Goal: Navigation & Orientation: Find specific page/section

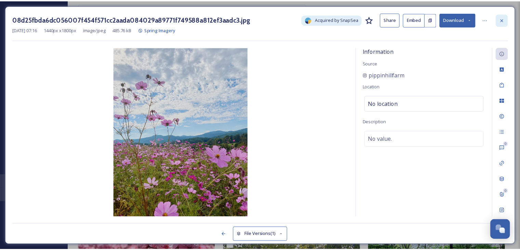
scroll to position [272, 0]
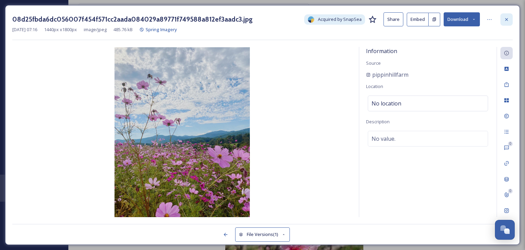
click at [512, 20] on div at bounding box center [507, 19] width 12 height 12
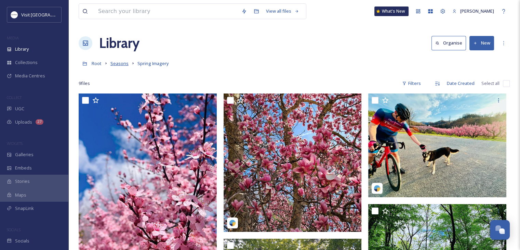
click at [119, 63] on span "Seasons" at bounding box center [120, 63] width 18 height 6
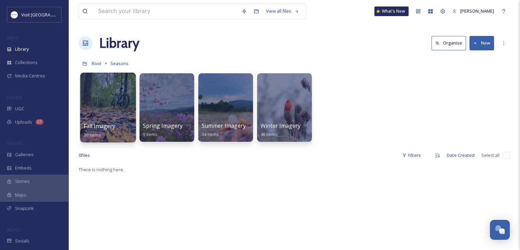
click at [119, 118] on div at bounding box center [108, 108] width 56 height 70
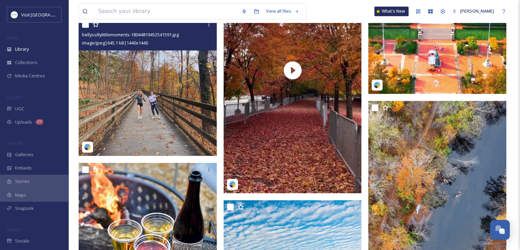
scroll to position [860, 0]
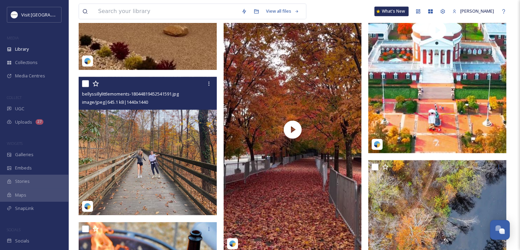
click at [150, 151] on img at bounding box center [148, 146] width 138 height 138
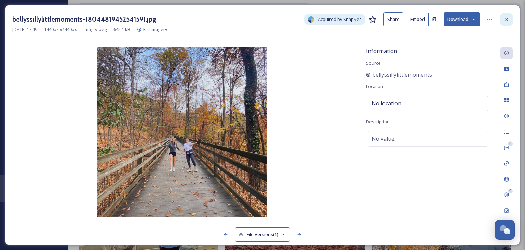
click at [509, 18] on icon at bounding box center [506, 19] width 5 height 5
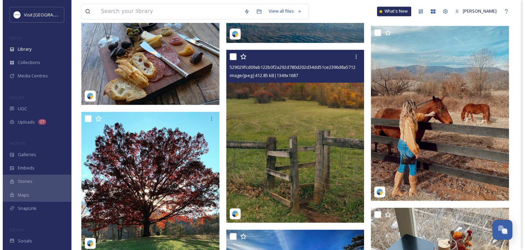
scroll to position [1259, 0]
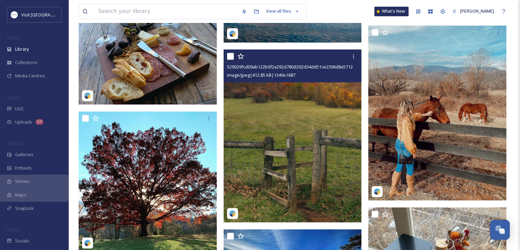
click at [299, 187] on img at bounding box center [293, 135] width 138 height 173
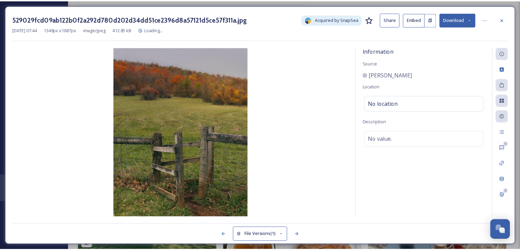
scroll to position [1260, 0]
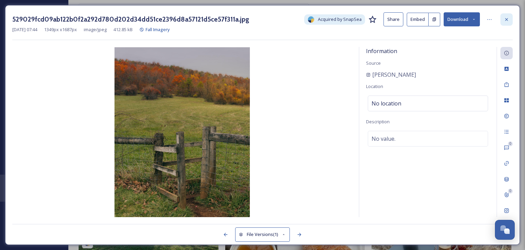
click at [506, 15] on div at bounding box center [507, 19] width 12 height 12
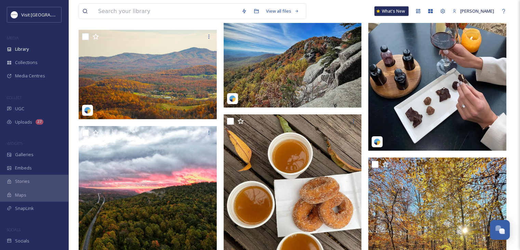
scroll to position [1501, 0]
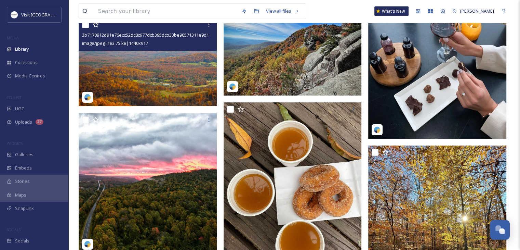
click at [170, 73] on img at bounding box center [148, 62] width 138 height 88
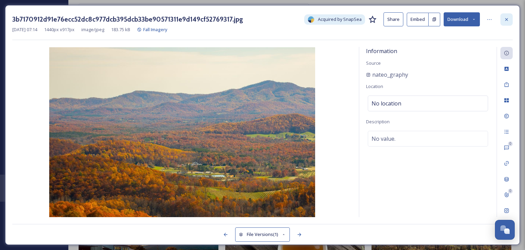
click at [504, 18] on div at bounding box center [507, 19] width 12 height 12
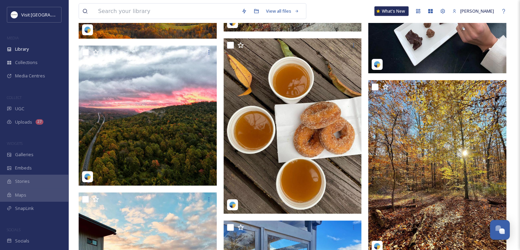
scroll to position [1569, 0]
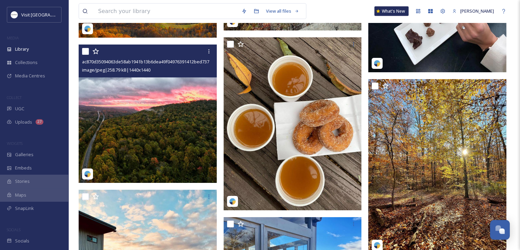
click at [162, 127] on img at bounding box center [148, 113] width 138 height 138
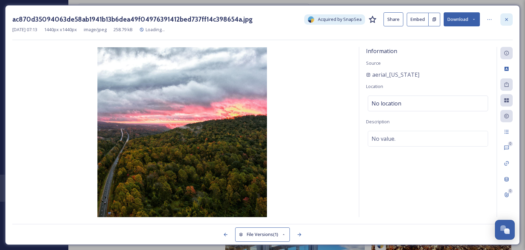
click at [507, 17] on icon at bounding box center [506, 19] width 5 height 5
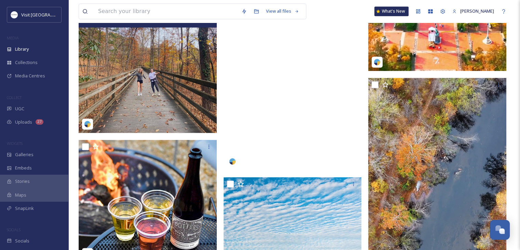
scroll to position [866, 0]
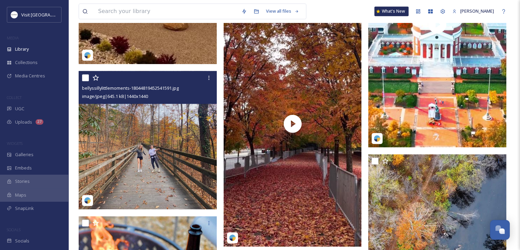
click at [160, 155] on img at bounding box center [148, 140] width 138 height 138
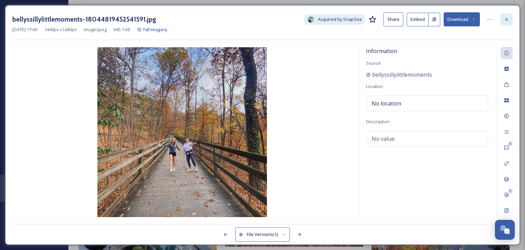
click at [510, 18] on div at bounding box center [507, 19] width 12 height 12
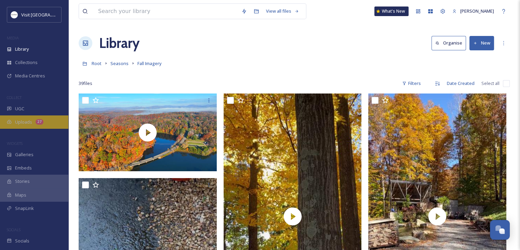
click at [26, 124] on span "Uploads" at bounding box center [23, 122] width 17 height 7
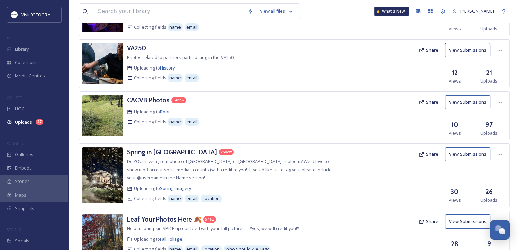
scroll to position [86, 0]
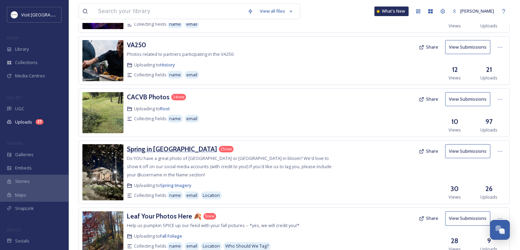
click at [160, 150] on h3 "Spring in [GEOGRAPHIC_DATA]" at bounding box center [172, 149] width 90 height 8
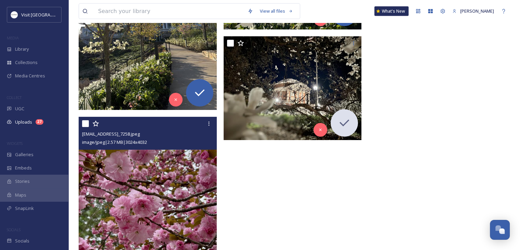
scroll to position [1667, 0]
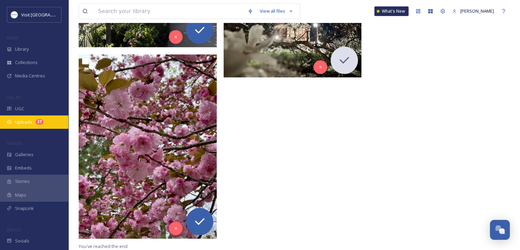
click at [26, 119] on span "Uploads" at bounding box center [23, 122] width 17 height 7
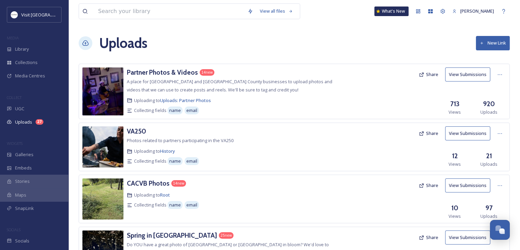
click at [186, 77] on div "Partner Photos & Videos 14 new A place for [GEOGRAPHIC_DATA] and [GEOGRAPHIC_DA…" at bounding box center [233, 91] width 212 height 48
click at [188, 70] on h3 "Partner Photos & Videos" at bounding box center [162, 72] width 71 height 8
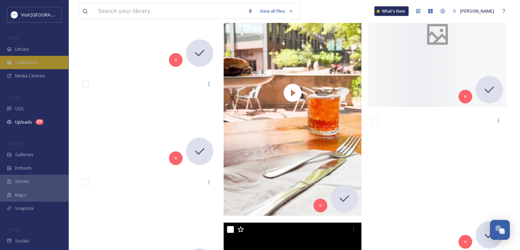
scroll to position [22227, 0]
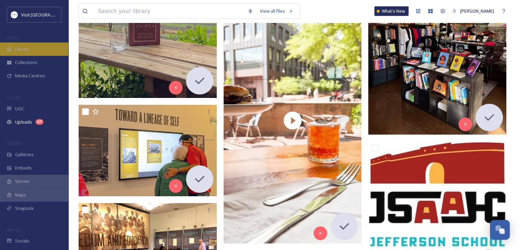
click at [40, 52] on div "Library" at bounding box center [34, 48] width 68 height 13
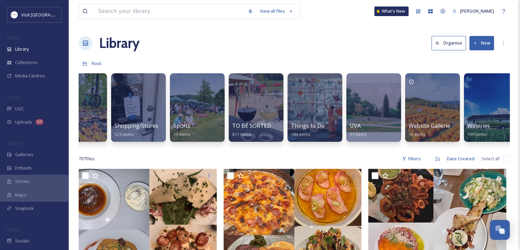
scroll to position [0, 804]
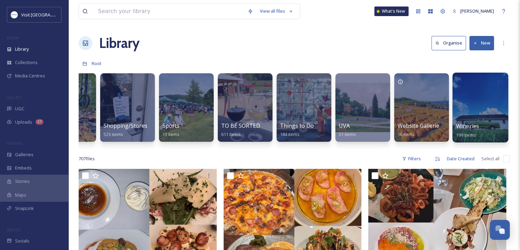
click at [473, 119] on div at bounding box center [481, 108] width 56 height 70
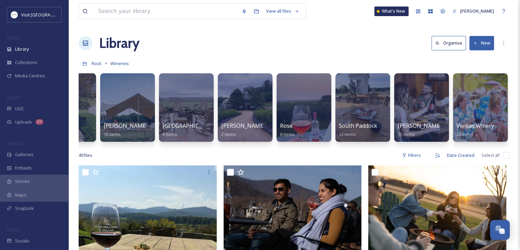
scroll to position [0, 451]
click at [236, 116] on div at bounding box center [246, 108] width 56 height 70
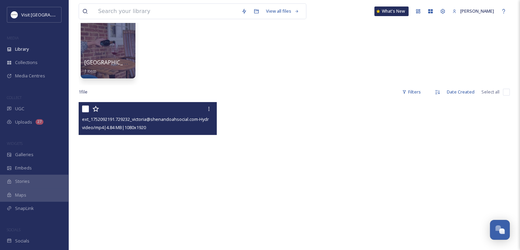
scroll to position [63, 0]
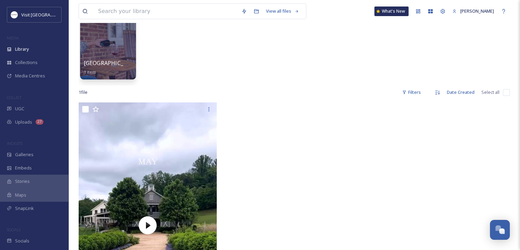
click at [103, 45] on div at bounding box center [108, 45] width 56 height 70
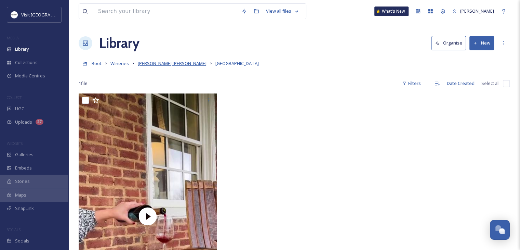
click at [147, 63] on span "[PERSON_NAME] [PERSON_NAME]" at bounding box center [172, 63] width 69 height 6
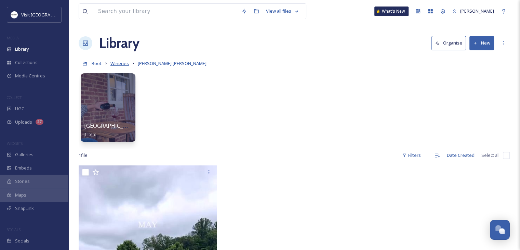
click at [126, 63] on span "Wineries" at bounding box center [120, 63] width 18 height 6
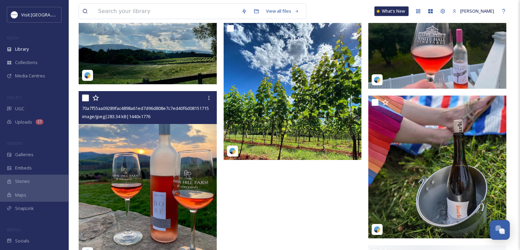
scroll to position [1926, 0]
